Goal: Book appointment/travel/reservation

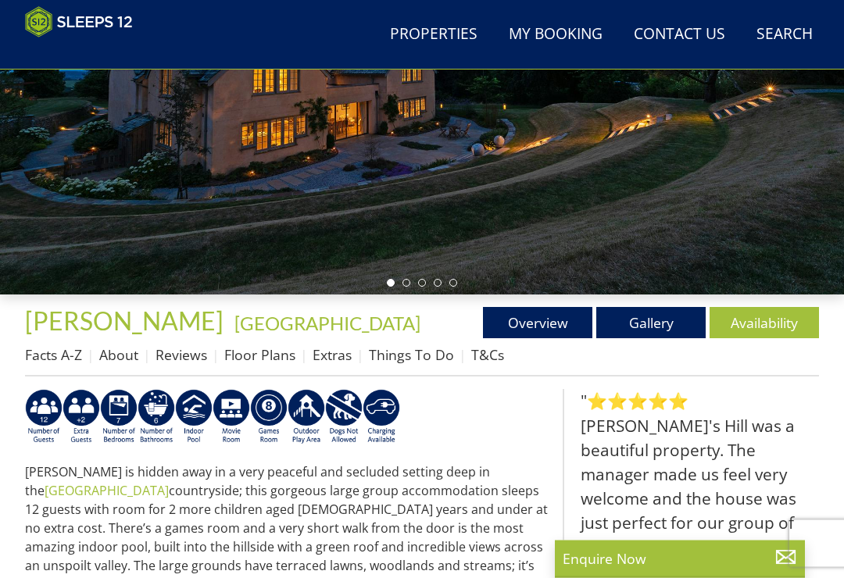
scroll to position [299, 0]
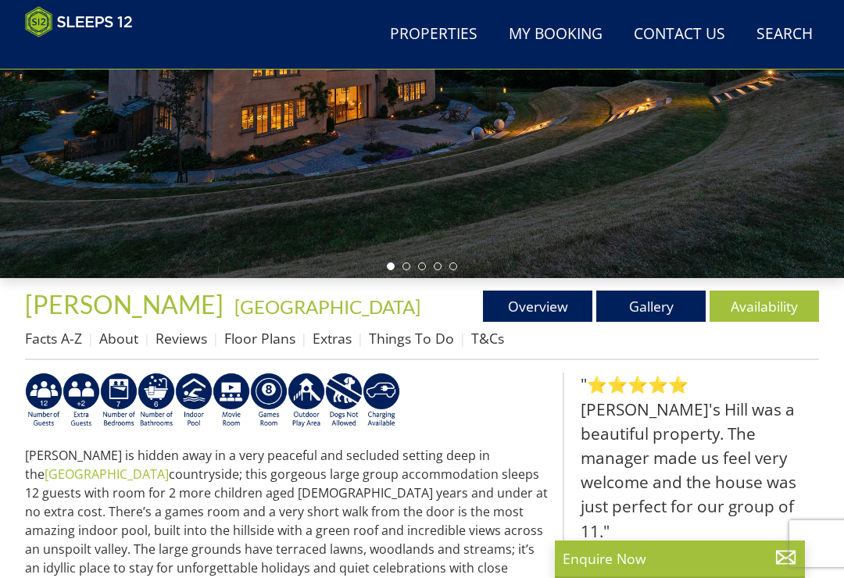
click at [779, 312] on link "Availability" at bounding box center [764, 306] width 109 height 31
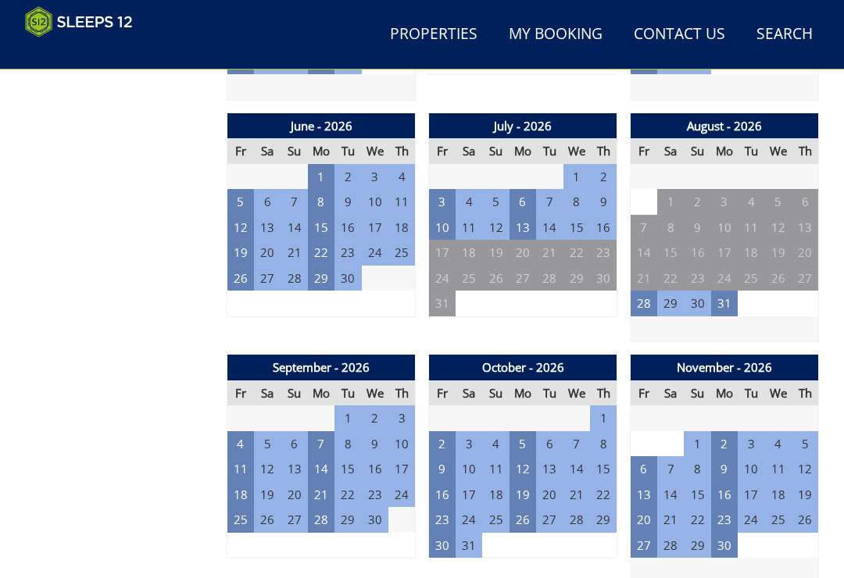
scroll to position [1286, 0]
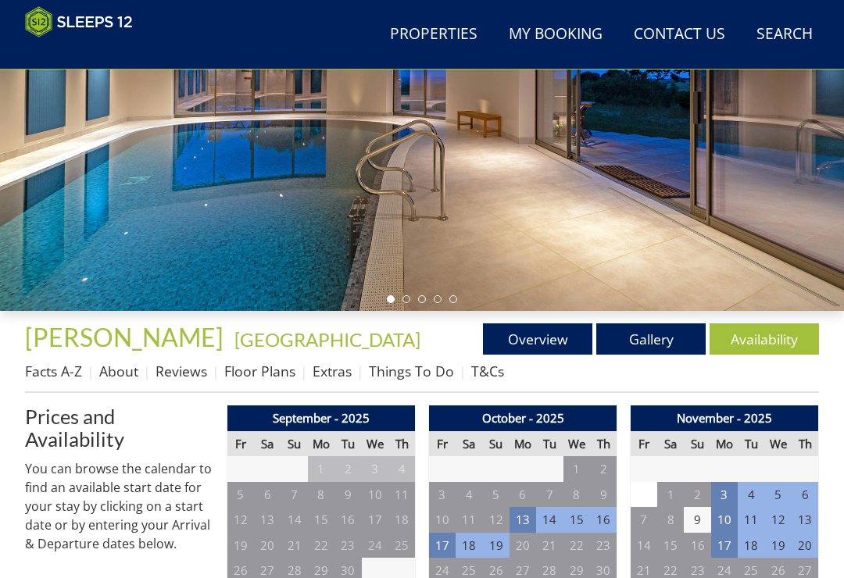
scroll to position [266, 0]
click at [664, 344] on link "Gallery" at bounding box center [650, 339] width 109 height 31
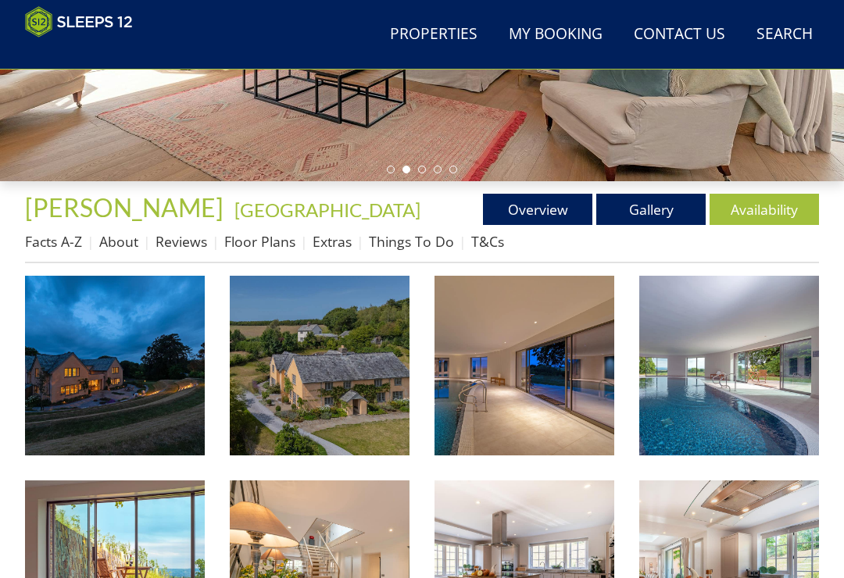
scroll to position [434, 0]
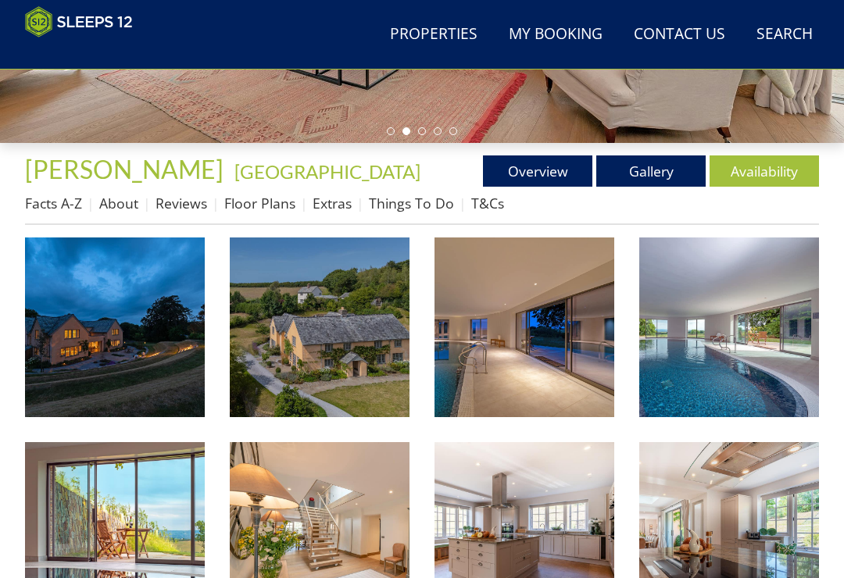
click at [99, 331] on img at bounding box center [115, 328] width 180 height 180
